Goal: Information Seeking & Learning: Learn about a topic

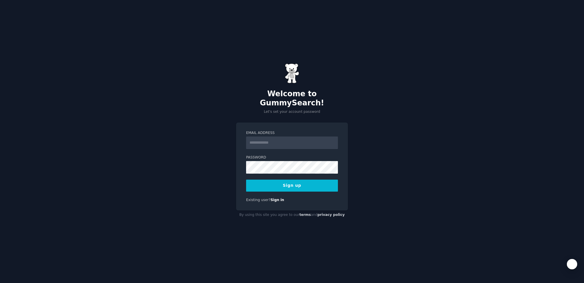
click at [275, 136] on input "Email Address" at bounding box center [292, 142] width 92 height 13
paste input "**********"
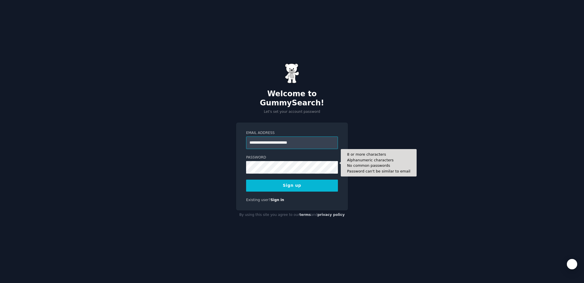
type input "**********"
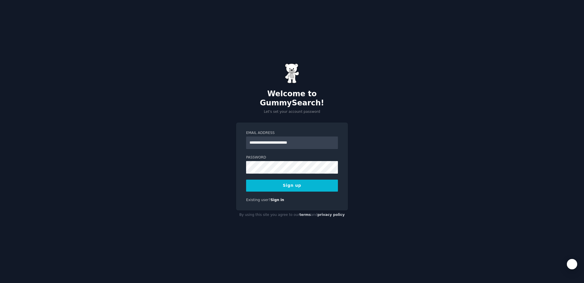
click at [288, 181] on button "Sign up" at bounding box center [292, 185] width 92 height 12
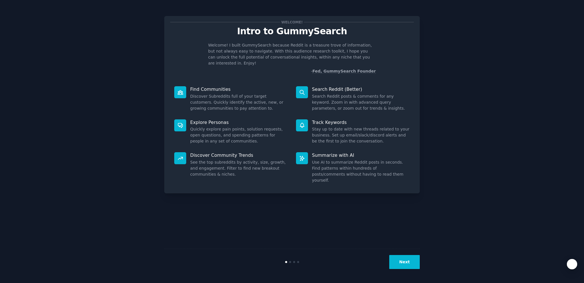
click at [407, 263] on button "Next" at bounding box center [404, 262] width 31 height 14
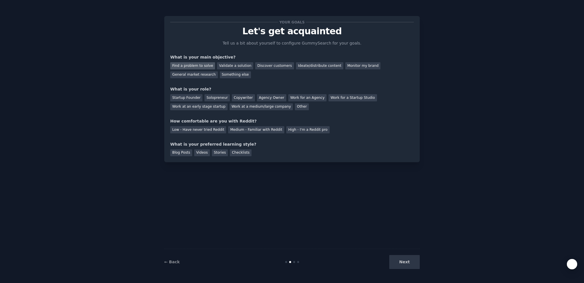
click at [202, 68] on div "Find a problem to solve" at bounding box center [192, 65] width 45 height 7
click at [270, 68] on div "Discover customers" at bounding box center [274, 65] width 38 height 7
click at [196, 64] on div "Find a problem to solve" at bounding box center [192, 65] width 45 height 7
click at [194, 72] on div "General market research" at bounding box center [194, 74] width 48 height 7
click at [183, 98] on div "Startup Founder" at bounding box center [186, 97] width 32 height 7
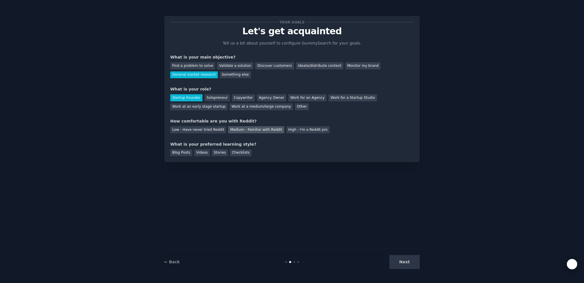
click at [259, 126] on div "Medium - Familiar with Reddit" at bounding box center [256, 129] width 56 height 7
click at [180, 153] on div "Blog Posts" at bounding box center [181, 152] width 22 height 7
click at [408, 265] on button "Next" at bounding box center [404, 262] width 31 height 14
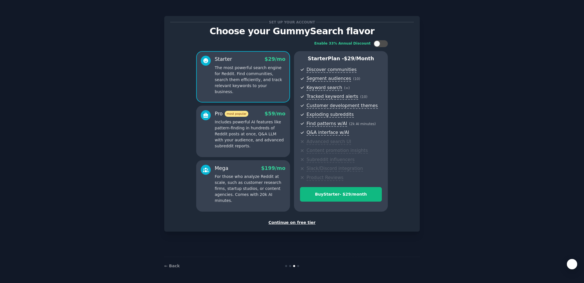
click at [297, 223] on div "Continue on free tier" at bounding box center [292, 222] width 244 height 6
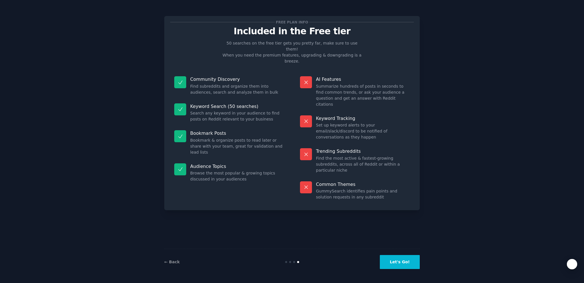
click at [413, 264] on button "Let's Go!" at bounding box center [400, 262] width 40 height 14
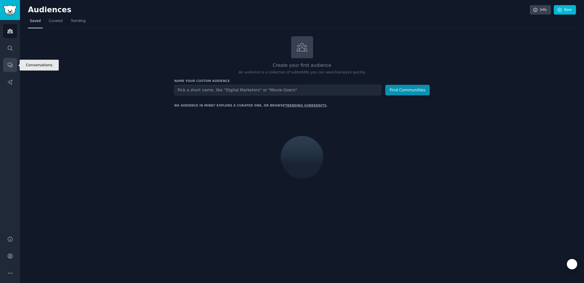
click at [9, 65] on icon "Sidebar" at bounding box center [10, 65] width 6 height 6
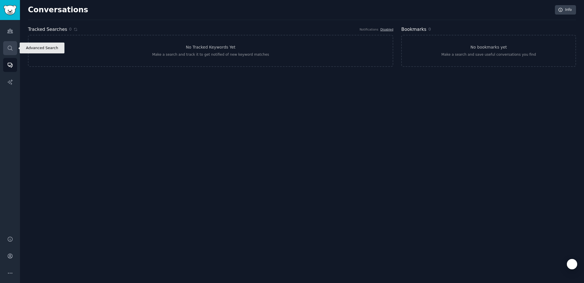
click at [11, 44] on link "Search" at bounding box center [10, 48] width 14 height 14
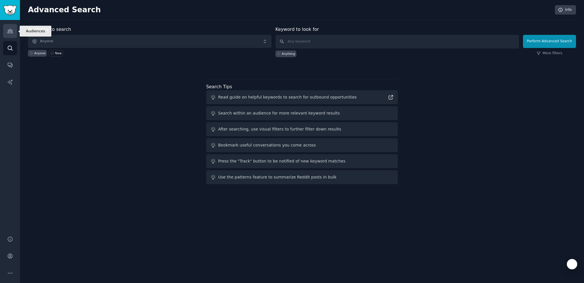
click at [9, 27] on link "Audiences" at bounding box center [10, 31] width 14 height 14
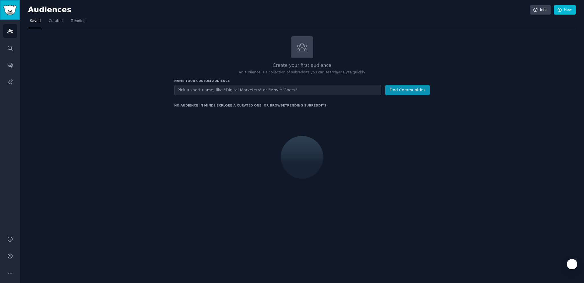
click at [10, 9] on img "Sidebar" at bounding box center [9, 10] width 13 height 10
click at [53, 22] on span "Curated" at bounding box center [56, 21] width 14 height 5
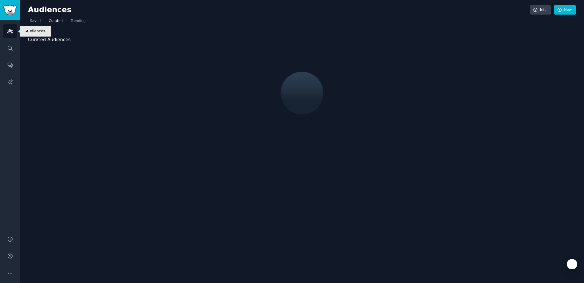
click at [6, 27] on link "Audiences" at bounding box center [10, 31] width 14 height 14
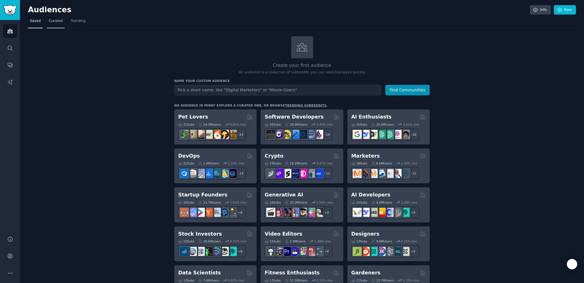
click at [50, 21] on span "Curated" at bounding box center [56, 21] width 14 height 5
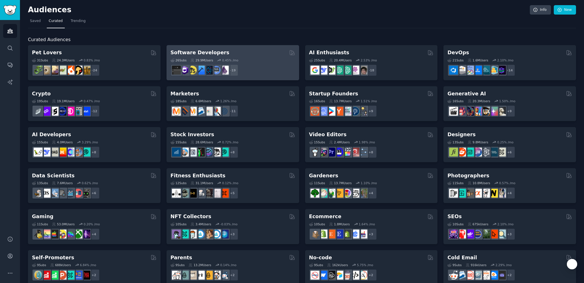
click at [259, 54] on div "Software Developers" at bounding box center [233, 52] width 125 height 7
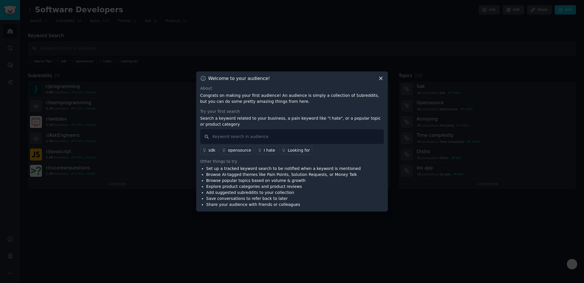
click at [381, 77] on icon at bounding box center [381, 78] width 6 height 6
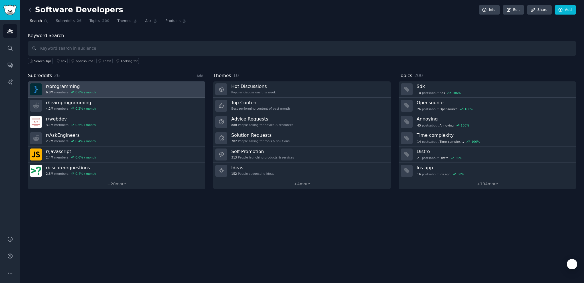
click at [119, 86] on link "r/ programming 6.8M members 0.0 % / month" at bounding box center [116, 89] width 177 height 16
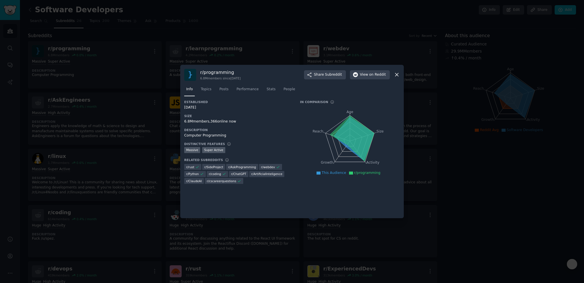
click at [398, 74] on icon at bounding box center [397, 75] width 6 height 6
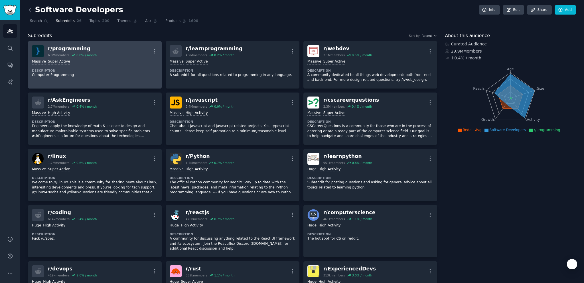
click at [124, 68] on dt "Description" at bounding box center [95, 70] width 126 height 4
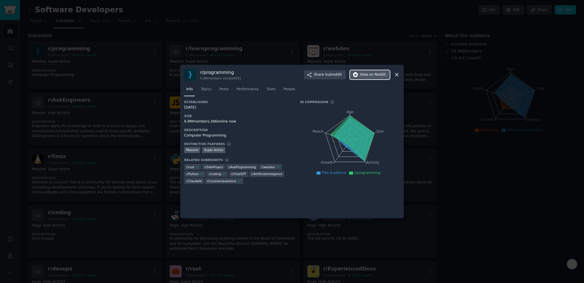
click at [378, 76] on span "on Reddit" at bounding box center [377, 74] width 17 height 5
click at [396, 76] on icon at bounding box center [397, 75] width 6 height 6
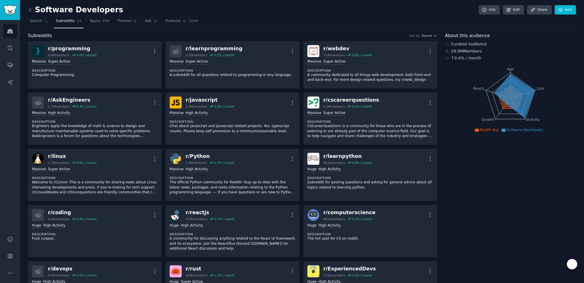
click at [31, 12] on icon at bounding box center [30, 10] width 6 height 6
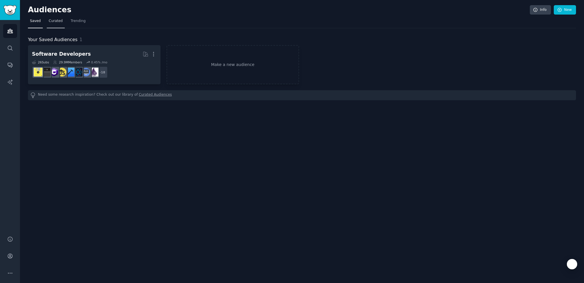
click at [56, 21] on span "Curated" at bounding box center [56, 21] width 14 height 5
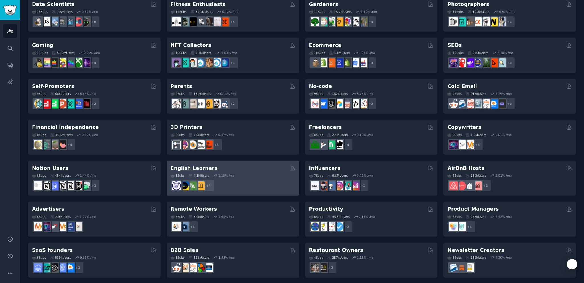
scroll to position [173, 0]
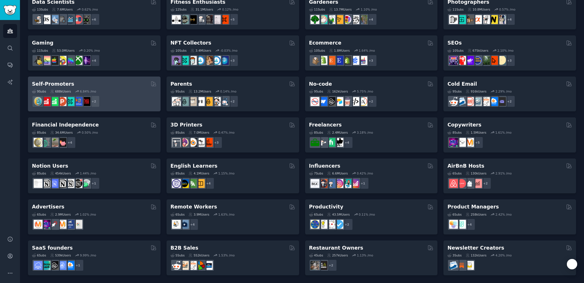
click at [122, 88] on div "9 Sub s 688k Users 6.84 % /mo + 2" at bounding box center [94, 97] width 125 height 20
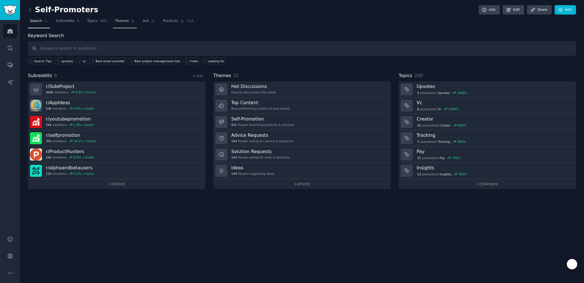
click at [122, 21] on span "Themes" at bounding box center [122, 21] width 14 height 5
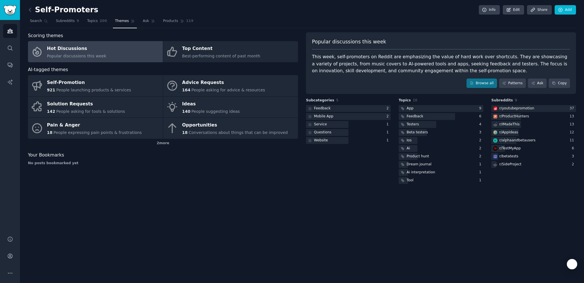
click at [102, 48] on div "Hot Discussions" at bounding box center [76, 48] width 59 height 9
click at [488, 80] on link "Browse all" at bounding box center [482, 83] width 31 height 10
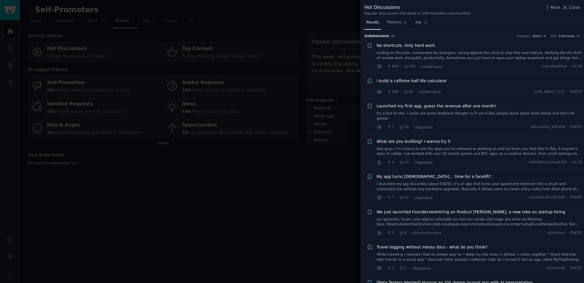
click at [406, 80] on span "I build a caffeine half life calculator" at bounding box center [412, 81] width 70 height 6
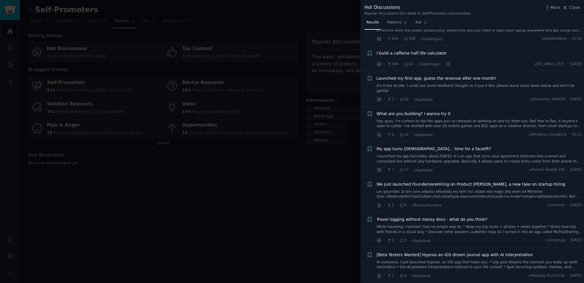
scroll to position [44, 0]
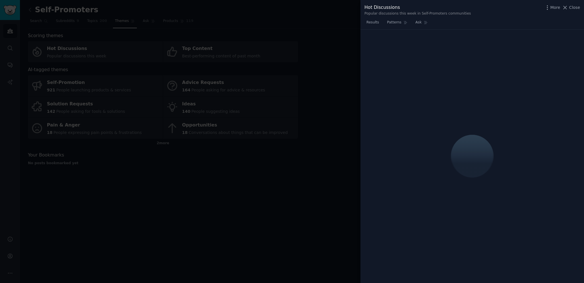
click at [287, 20] on div at bounding box center [292, 141] width 584 height 283
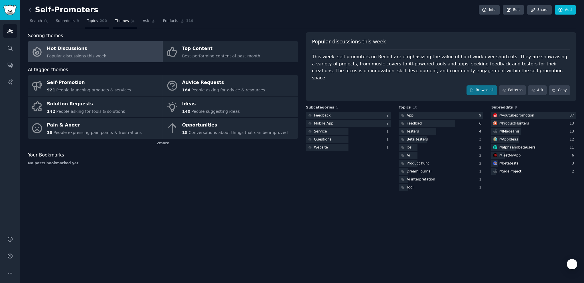
click at [99, 18] on link "Topics 200" at bounding box center [97, 23] width 24 height 12
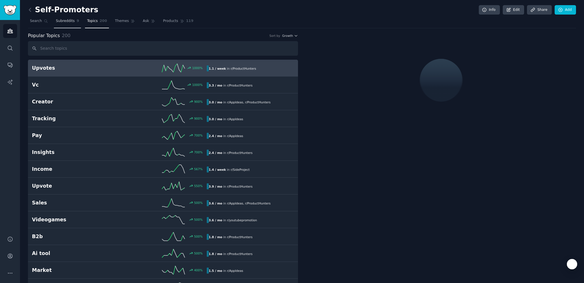
click at [63, 19] on span "Subreddits" at bounding box center [65, 21] width 19 height 5
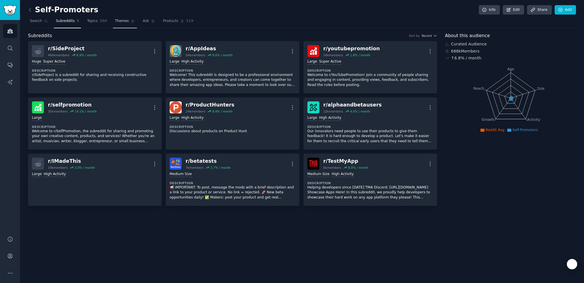
click at [122, 20] on span "Themes" at bounding box center [122, 21] width 14 height 5
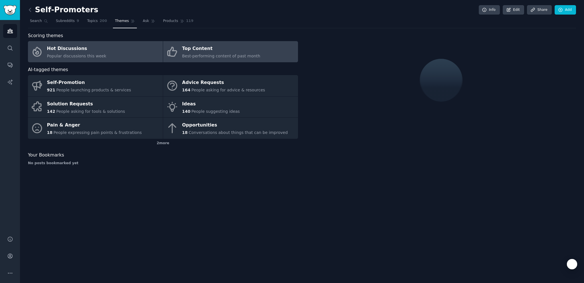
click at [218, 51] on div "Top Content" at bounding box center [221, 48] width 78 height 9
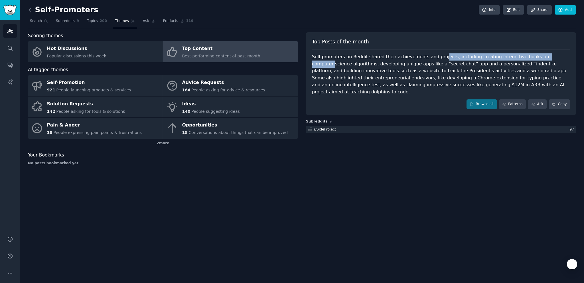
drag, startPoint x: 443, startPoint y: 56, endPoint x: 568, endPoint y: 60, distance: 124.7
click at [568, 60] on div "Self-promoters on Reddit shared their achievements and projects, including crea…" at bounding box center [441, 74] width 258 height 42
click at [504, 61] on div "Self-promoters on Reddit shared their achievements and projects, including crea…" at bounding box center [441, 74] width 258 height 42
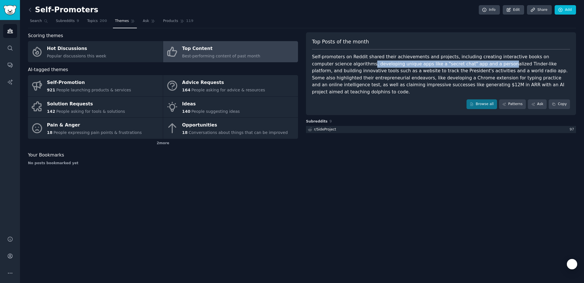
drag, startPoint x: 351, startPoint y: 63, endPoint x: 486, endPoint y: 62, distance: 134.6
click at [486, 62] on div "Self-promoters on Reddit shared their achievements and projects, including crea…" at bounding box center [441, 74] width 258 height 42
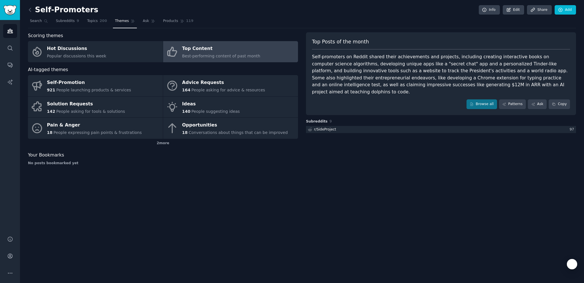
click at [414, 74] on div "Self-promoters on Reddit shared their achievements and projects, including crea…" at bounding box center [441, 74] width 258 height 42
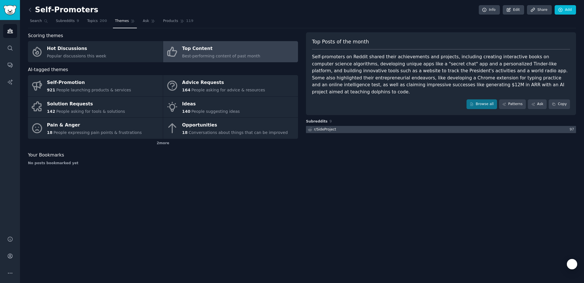
click at [571, 127] on div "97" at bounding box center [572, 129] width 7 height 5
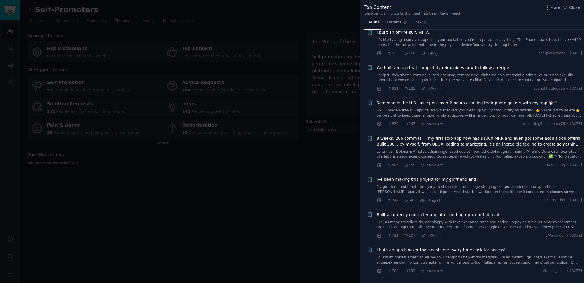
scroll to position [570, 0]
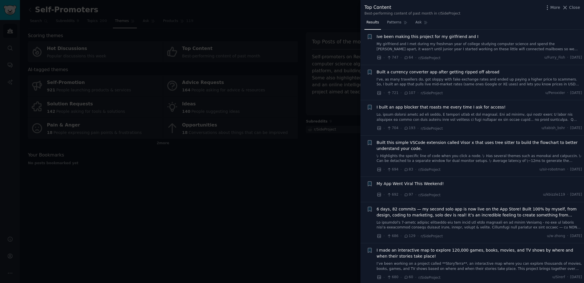
click at [234, 161] on div at bounding box center [292, 141] width 584 height 283
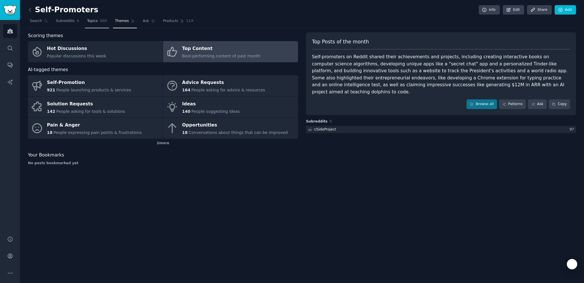
click at [97, 19] on link "Topics 200" at bounding box center [97, 23] width 24 height 12
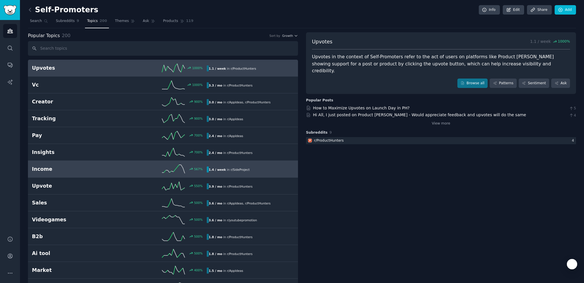
click at [69, 171] on h2 "Income" at bounding box center [75, 168] width 87 height 7
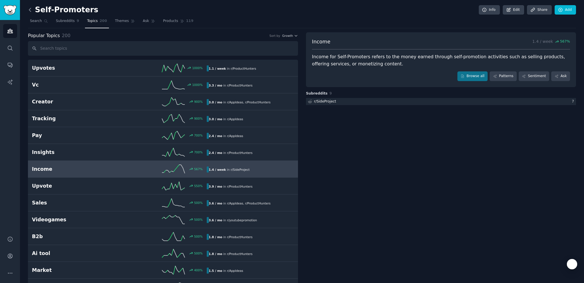
click at [31, 8] on icon at bounding box center [30, 10] width 6 height 6
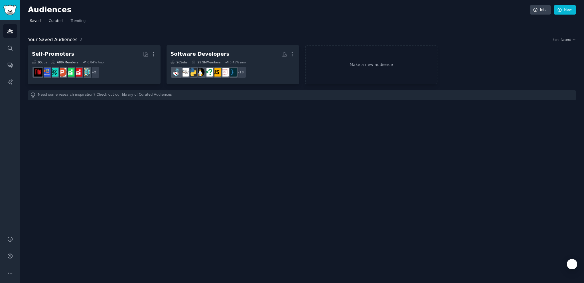
click at [58, 17] on link "Curated" at bounding box center [56, 23] width 18 height 12
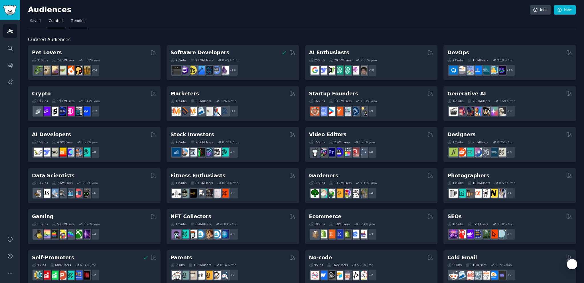
click at [79, 21] on span "Trending" at bounding box center [78, 21] width 15 height 5
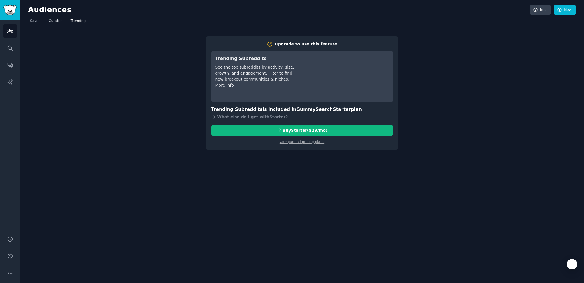
click at [52, 21] on span "Curated" at bounding box center [56, 21] width 14 height 5
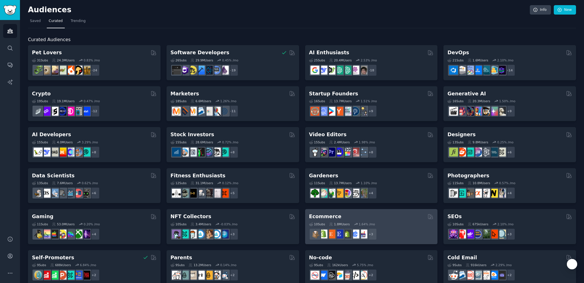
click at [329, 218] on h2 "Ecommerce" at bounding box center [325, 216] width 33 height 7
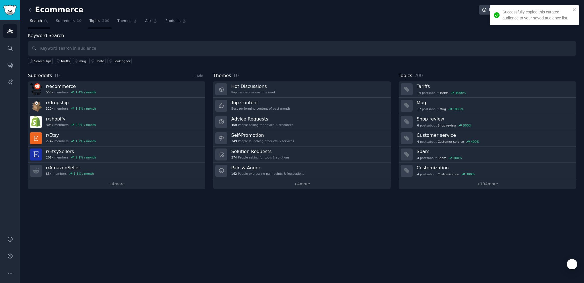
click at [92, 19] on span "Topics" at bounding box center [95, 21] width 11 height 5
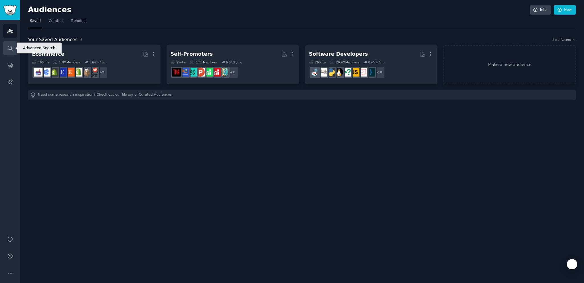
click at [6, 49] on link "Search" at bounding box center [10, 48] width 14 height 14
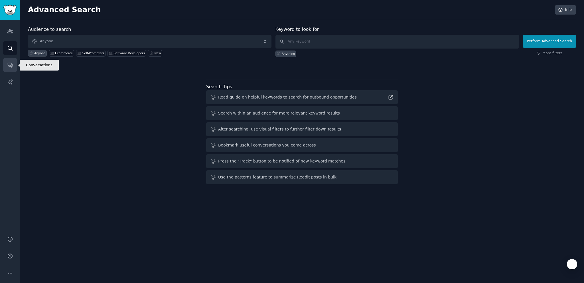
click at [11, 64] on icon "Sidebar" at bounding box center [10, 65] width 6 height 6
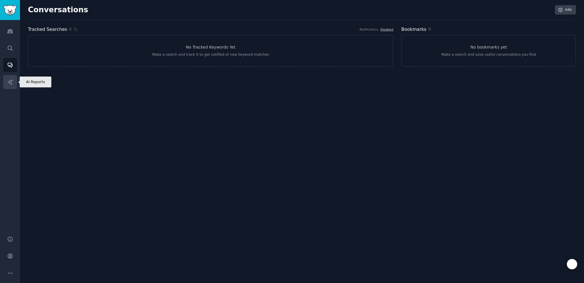
click at [10, 86] on link "AI Reports" at bounding box center [10, 82] width 14 height 14
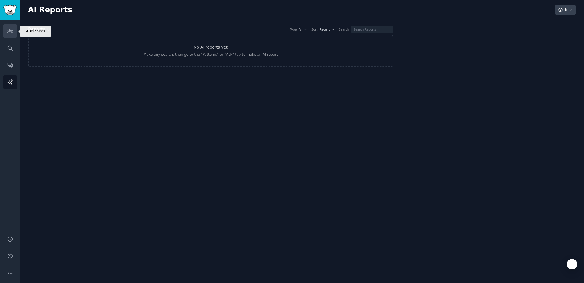
click at [12, 31] on icon "Sidebar" at bounding box center [9, 31] width 5 height 4
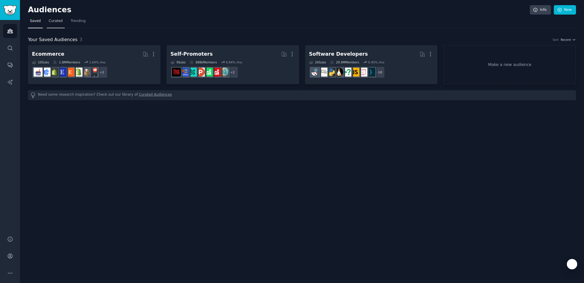
click at [59, 22] on span "Curated" at bounding box center [56, 21] width 14 height 5
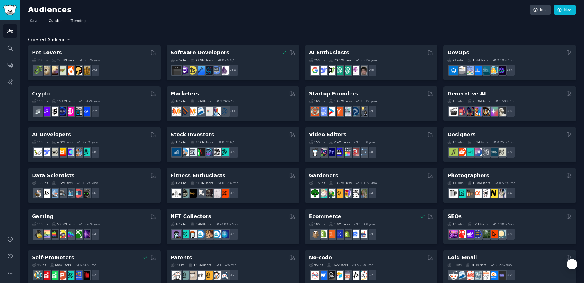
click at [69, 18] on link "Trending" at bounding box center [78, 23] width 19 height 12
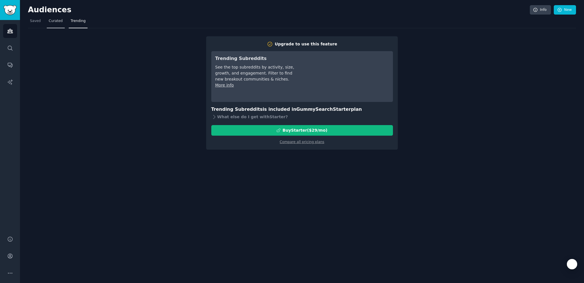
click at [60, 22] on span "Curated" at bounding box center [56, 21] width 14 height 5
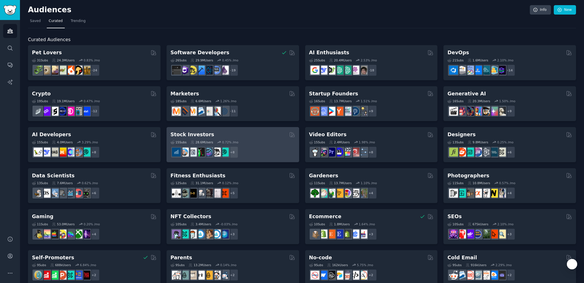
click at [221, 131] on div "Stock Investors Curated by GummySearch" at bounding box center [233, 134] width 125 height 7
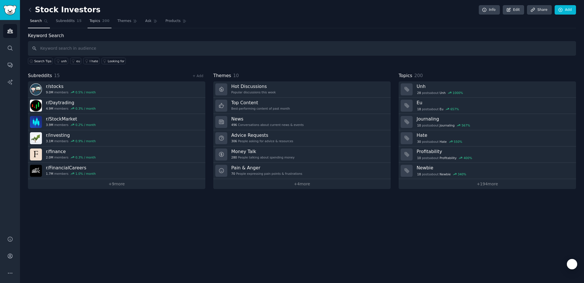
click at [102, 21] on span "200" at bounding box center [105, 21] width 7 height 5
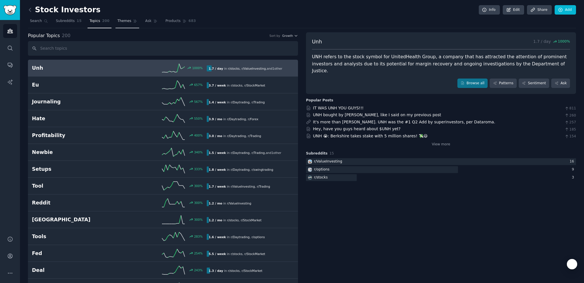
click at [123, 25] on link "Themes" at bounding box center [127, 23] width 24 height 12
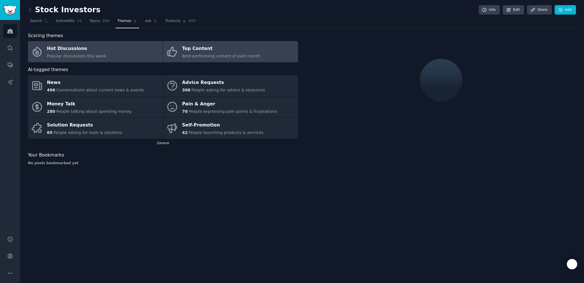
click at [218, 51] on div "Top Content" at bounding box center [221, 48] width 78 height 9
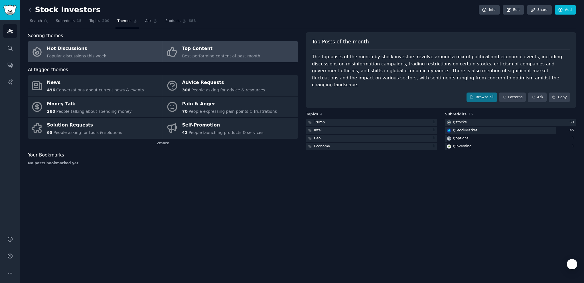
click at [104, 48] on link "Hot Discussions Popular discussions this week" at bounding box center [95, 51] width 135 height 21
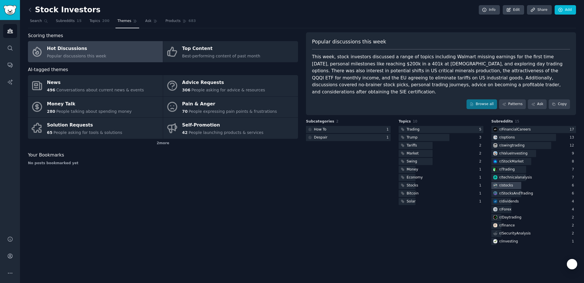
click at [510, 185] on div "r/ stocks" at bounding box center [506, 185] width 14 height 5
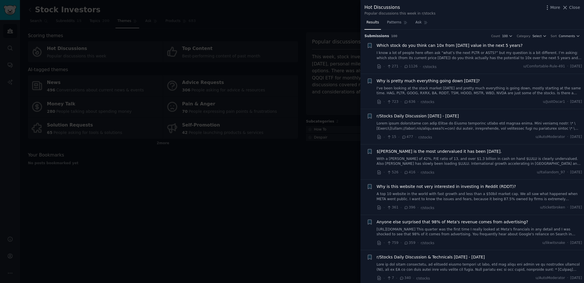
click at [211, 187] on div at bounding box center [292, 141] width 584 height 283
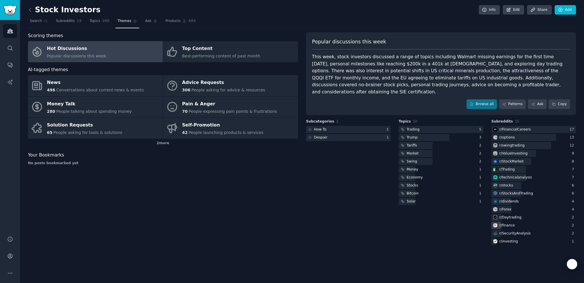
click at [509, 224] on div "r/ finance" at bounding box center [506, 225] width 15 height 5
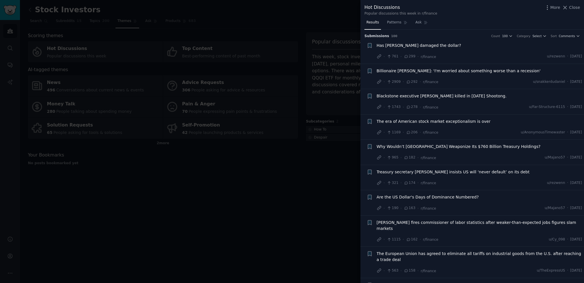
click at [477, 143] on span "Why Wouldn’t China Weaponize Its $760 Billion Treasury Holdings?" at bounding box center [459, 146] width 164 height 6
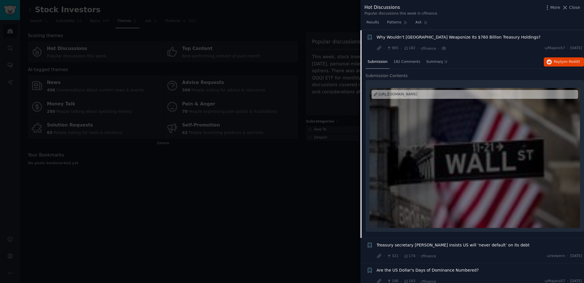
scroll to position [110, 0]
click at [403, 59] on span "182 Comments" at bounding box center [407, 61] width 27 height 5
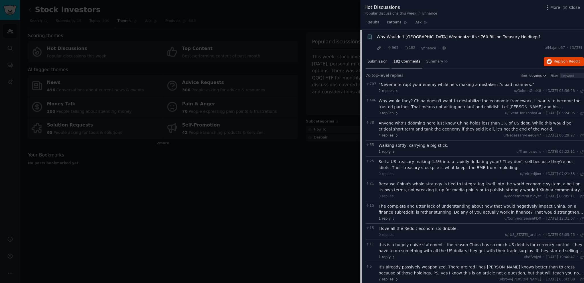
click at [378, 62] on span "Submission" at bounding box center [378, 61] width 20 height 5
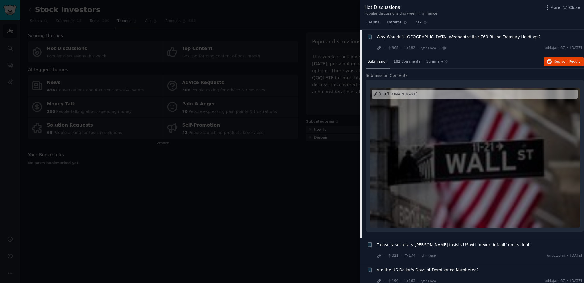
click at [388, 38] on span "Why Wouldn’t China Weaponize Its $760 Billion Treasury Holdings?" at bounding box center [459, 37] width 164 height 6
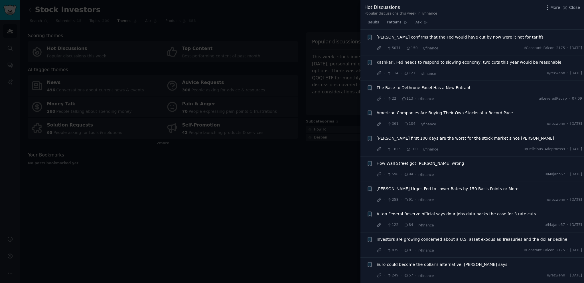
scroll to position [252, 0]
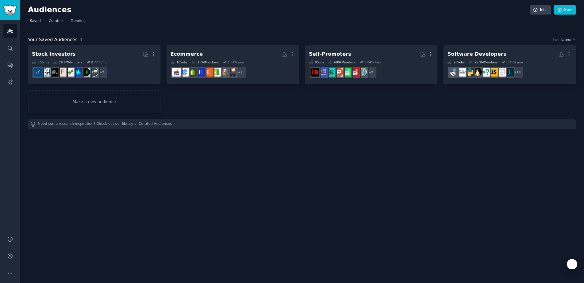
click at [51, 20] on span "Curated" at bounding box center [56, 21] width 14 height 5
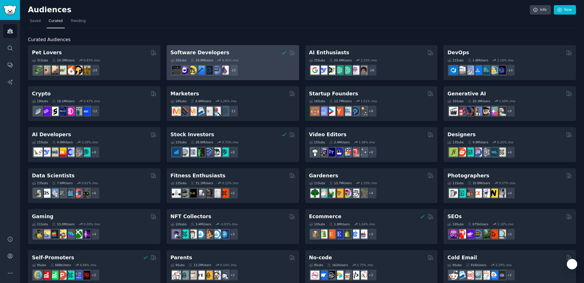
click at [256, 51] on div "Software Developers" at bounding box center [233, 52] width 125 height 7
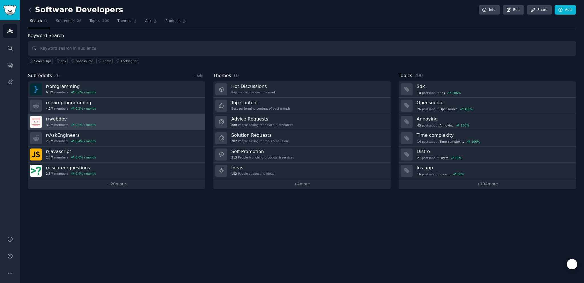
click at [101, 119] on link "r/ webdev 3.1M members 0.6 % / month" at bounding box center [116, 122] width 177 height 16
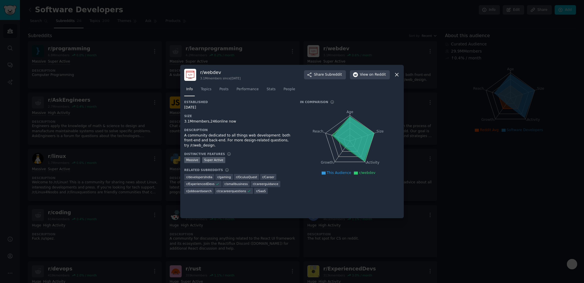
click at [397, 73] on icon at bounding box center [397, 75] width 6 height 6
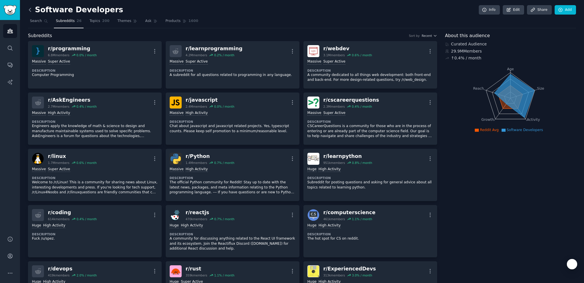
click at [32, 10] on icon at bounding box center [30, 10] width 6 height 6
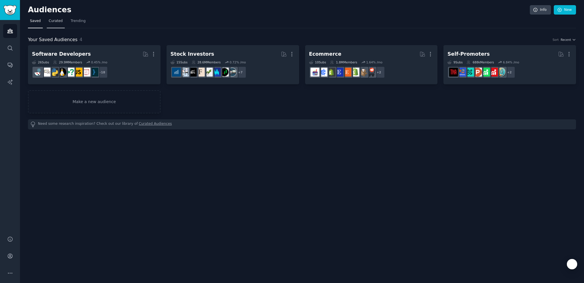
click at [57, 20] on span "Curated" at bounding box center [56, 21] width 14 height 5
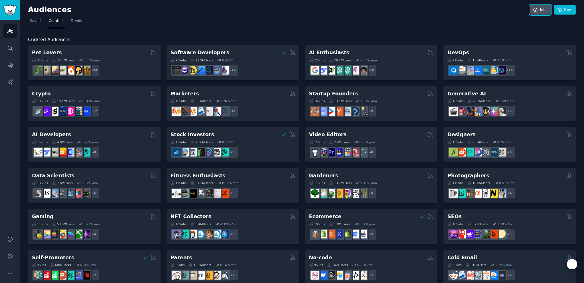
click at [540, 9] on link "Info" at bounding box center [540, 10] width 21 height 10
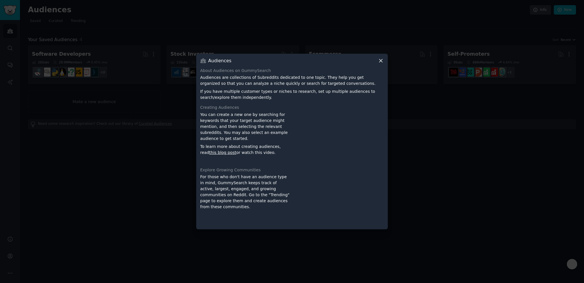
click at [381, 61] on icon at bounding box center [381, 61] width 6 height 6
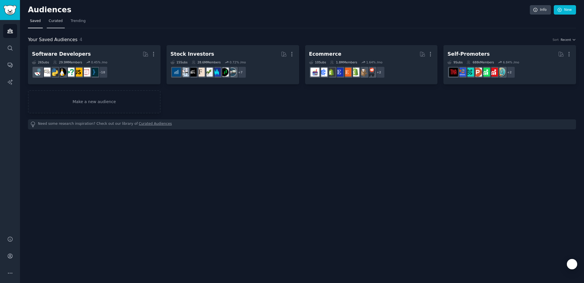
click at [53, 19] on span "Curated" at bounding box center [56, 21] width 14 height 5
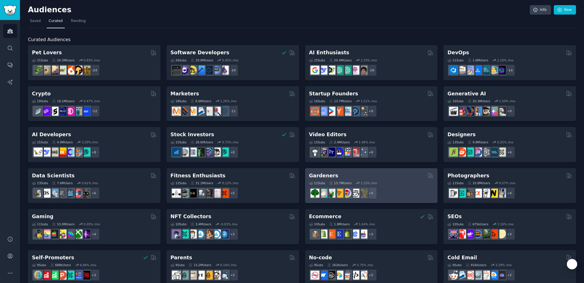
click at [356, 169] on div "Gardeners 11 Sub s 13.7M Users 1.10 % /mo + 4" at bounding box center [371, 185] width 133 height 35
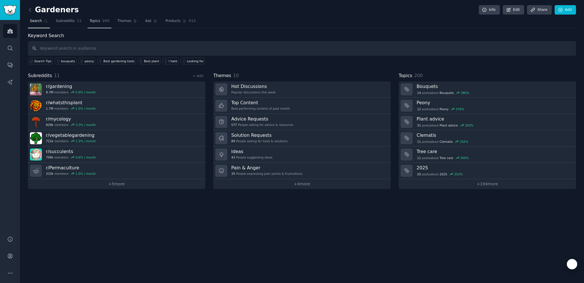
click at [102, 22] on span "200" at bounding box center [105, 21] width 7 height 5
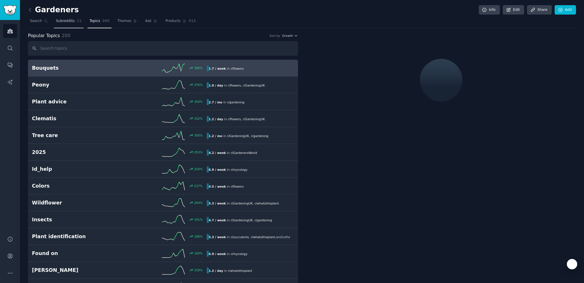
click at [67, 19] on span "Subreddits" at bounding box center [65, 21] width 19 height 5
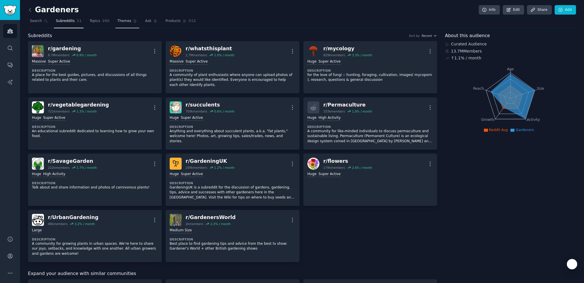
click at [124, 21] on span "Themes" at bounding box center [124, 21] width 14 height 5
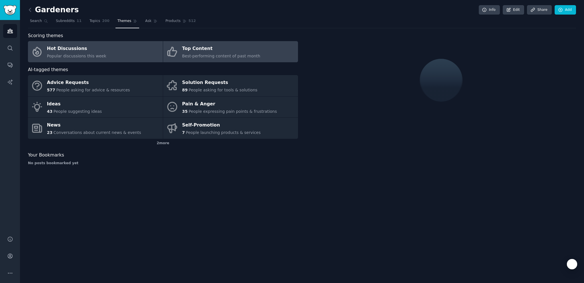
click at [206, 48] on div "Top Content" at bounding box center [221, 48] width 78 height 9
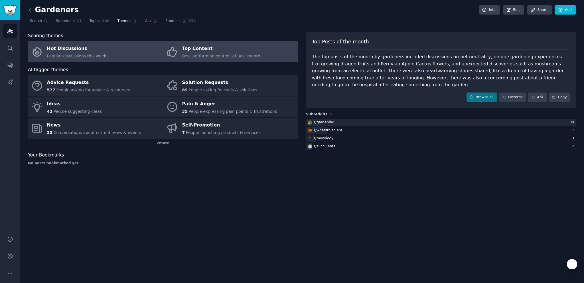
click at [94, 55] on span "Popular discussions this week" at bounding box center [76, 56] width 59 height 5
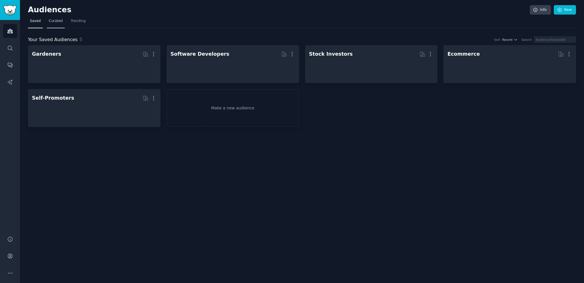
click at [52, 20] on span "Curated" at bounding box center [56, 21] width 14 height 5
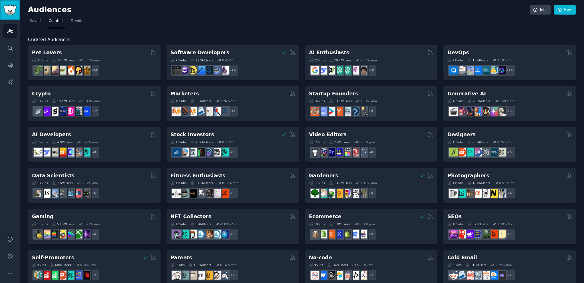
click at [6, 10] on img "Sidebar" at bounding box center [9, 10] width 13 height 10
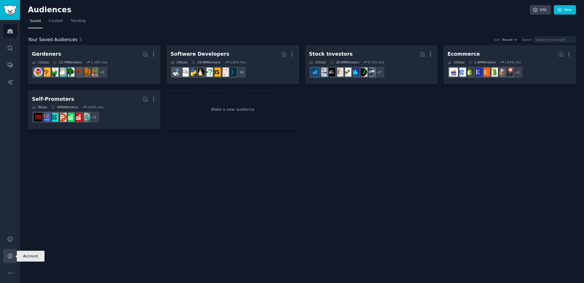
click at [11, 254] on icon "Sidebar" at bounding box center [10, 256] width 6 height 6
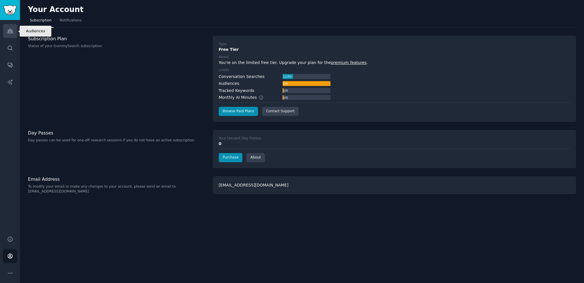
click at [9, 31] on icon "Sidebar" at bounding box center [9, 31] width 5 height 4
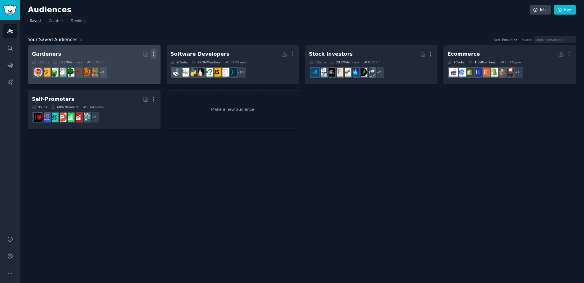
click at [155, 55] on icon "button" at bounding box center [154, 54] width 6 height 6
click at [139, 64] on p "Delete" at bounding box center [137, 66] width 13 height 6
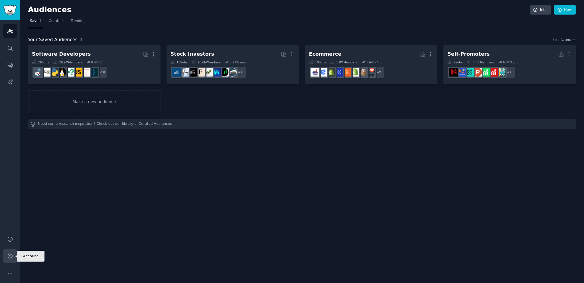
click at [10, 259] on link "Account" at bounding box center [10, 256] width 14 height 14
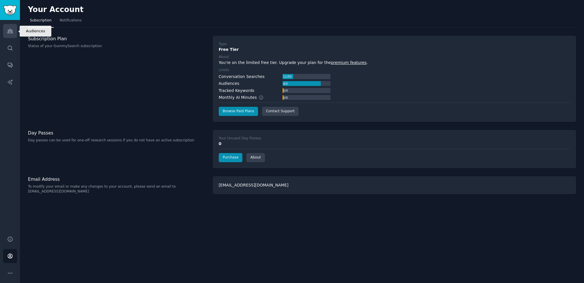
click at [3, 27] on link "Audiences" at bounding box center [10, 31] width 14 height 14
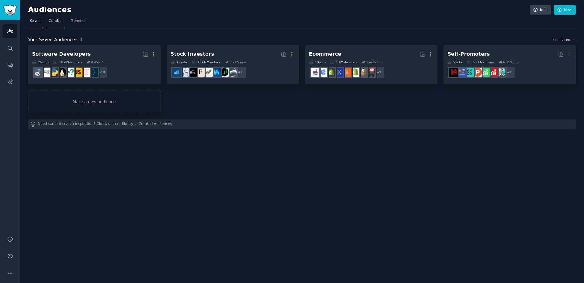
click at [60, 19] on span "Curated" at bounding box center [56, 21] width 14 height 5
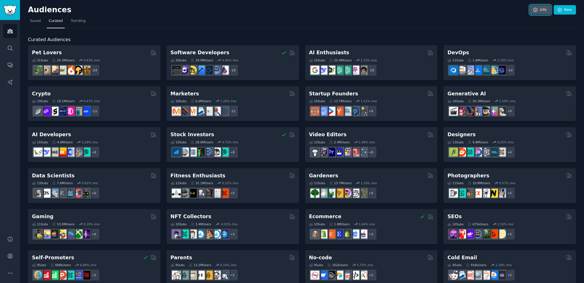
click at [538, 8] on link "Info" at bounding box center [540, 10] width 21 height 10
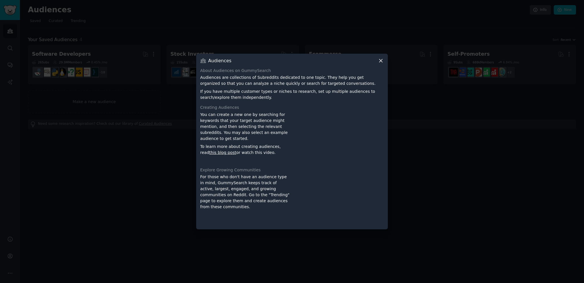
click at [380, 60] on icon at bounding box center [381, 61] width 6 height 6
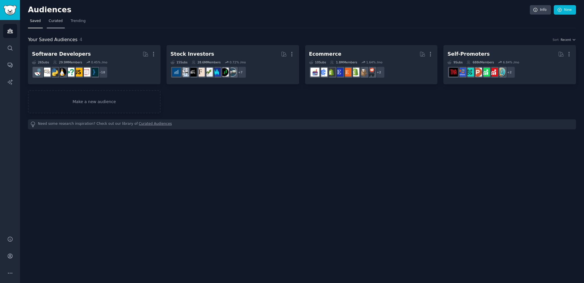
click at [62, 20] on link "Curated" at bounding box center [56, 23] width 18 height 12
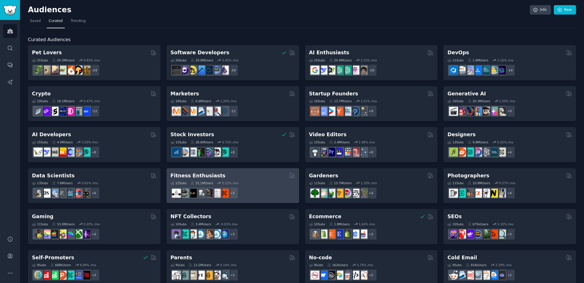
click at [231, 172] on div "Fitness Enthusiasts" at bounding box center [233, 175] width 125 height 7
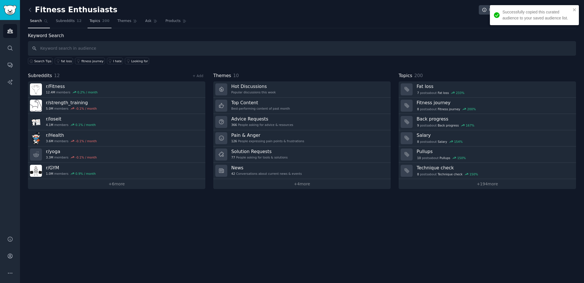
drag, startPoint x: 93, startPoint y: 21, endPoint x: 88, endPoint y: 20, distance: 4.9
click at [93, 21] on span "Topics" at bounding box center [95, 21] width 11 height 5
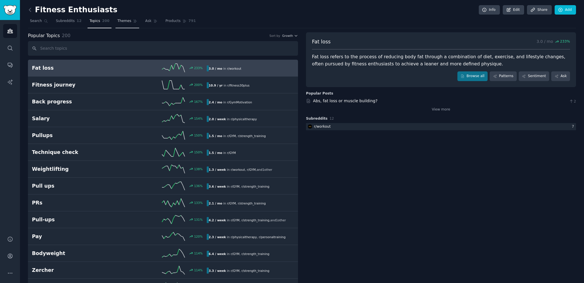
click at [117, 19] on span "Themes" at bounding box center [124, 21] width 14 height 5
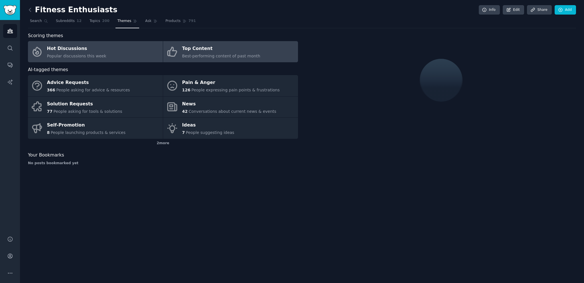
click at [214, 50] on div "Top Content" at bounding box center [221, 48] width 78 height 9
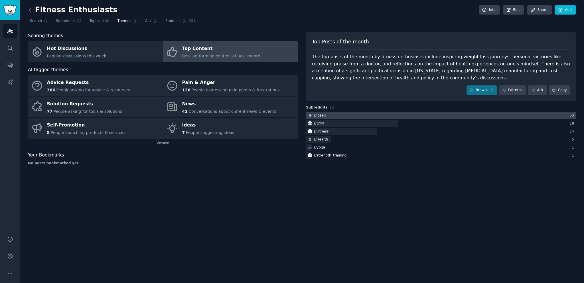
click at [511, 114] on div at bounding box center [441, 115] width 270 height 7
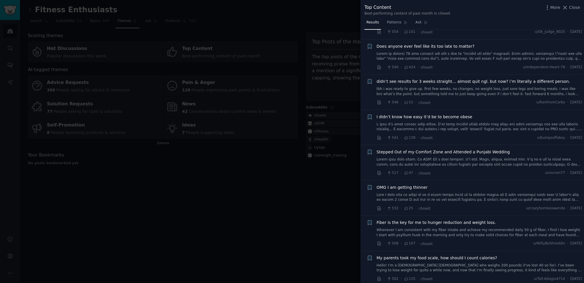
scroll to position [1198, 0]
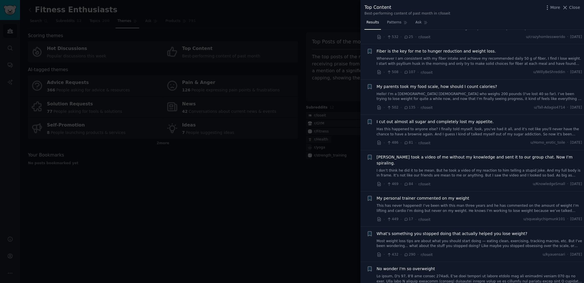
click at [168, 167] on div at bounding box center [292, 141] width 584 height 283
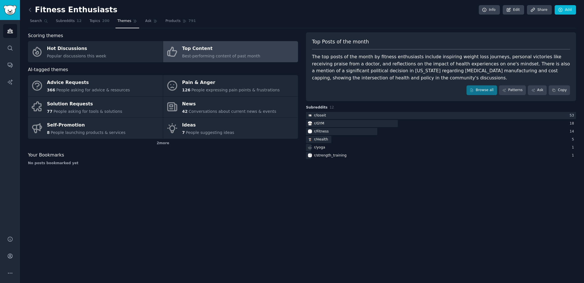
drag, startPoint x: 387, startPoint y: 167, endPoint x: 389, endPoint y: 162, distance: 5.5
click at [387, 167] on div "Top Posts of the month The top posts of the month by fitness enthusiasts includ…" at bounding box center [441, 100] width 270 height 137
